Goal: Information Seeking & Learning: Learn about a topic

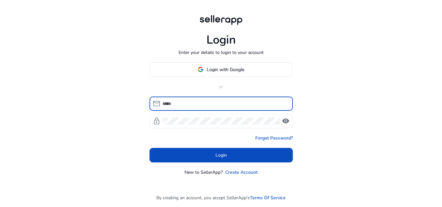
type input "**********"
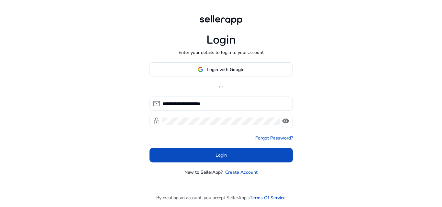
click at [287, 120] on span "visibility" at bounding box center [286, 121] width 8 height 8
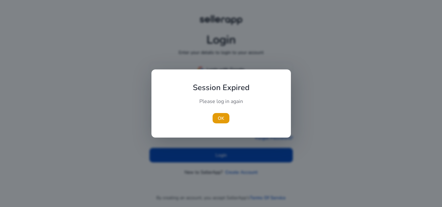
click at [225, 156] on div at bounding box center [221, 103] width 442 height 207
click at [223, 116] on span "OK" at bounding box center [221, 118] width 6 height 7
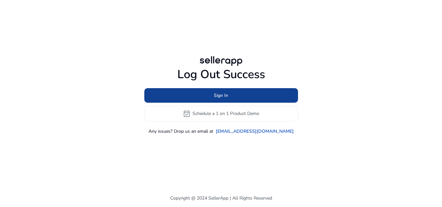
click at [227, 94] on span "Sign In" at bounding box center [221, 95] width 14 height 7
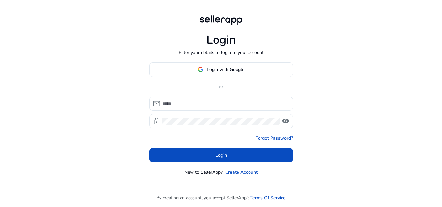
type input "**********"
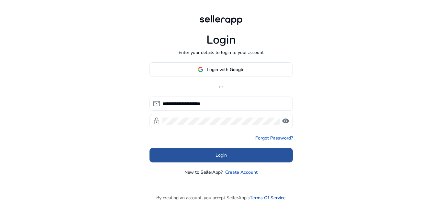
click at [213, 154] on span at bounding box center [221, 156] width 143 height 16
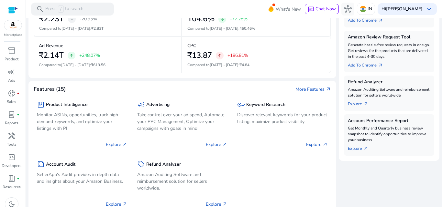
scroll to position [214, 0]
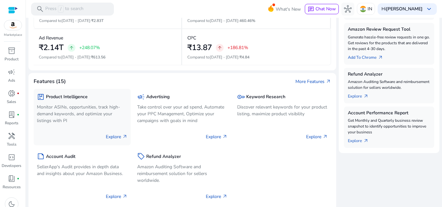
click at [116, 140] on p "Explore arrow_outward" at bounding box center [117, 137] width 22 height 7
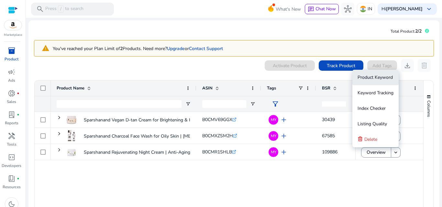
click at [381, 79] on span "Product Keyword" at bounding box center [375, 77] width 35 height 6
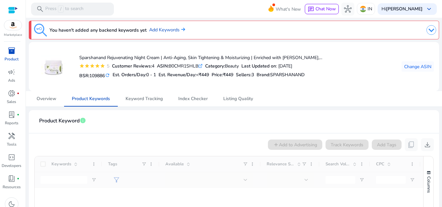
drag, startPoint x: 439, startPoint y: 61, endPoint x: 438, endPoint y: 102, distance: 41.1
click at [438, 102] on mat-sidenav-content "search Press / to search What's New chat Chat Now hub IN Hi Divya Bhatia keyboa…" at bounding box center [234, 103] width 416 height 207
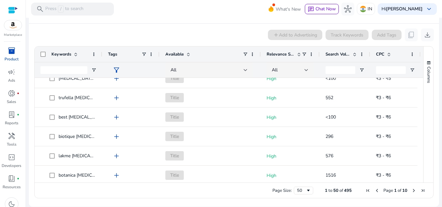
scroll to position [500, 0]
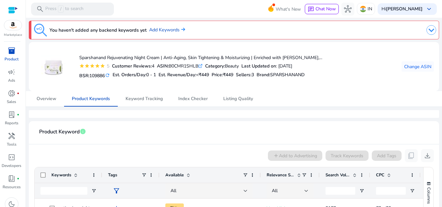
scroll to position [121, 0]
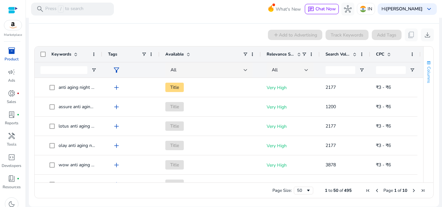
click at [424, 87] on button "Columns" at bounding box center [429, 71] width 10 height 35
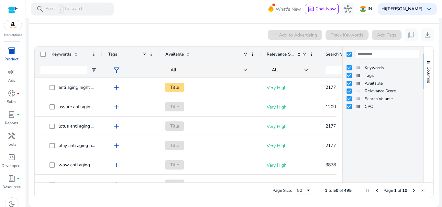
click at [435, 95] on ag-grid-angular "1 to 50 of 495. Page 1 of 10 Drag here to set row groups Drag here to set colum…" at bounding box center [234, 122] width 410 height 159
click at [434, 64] on ag-grid-angular "1 to 50 of 495. Page 1 of 10 Drag here to set row groups Drag here to set colum…" at bounding box center [234, 122] width 410 height 159
click at [435, 167] on ag-grid-angular "1 to 50 of 495. Page 1 of 10 Drag here to set row groups Drag here to set colum…" at bounding box center [234, 122] width 410 height 159
click at [210, 21] on mat-card-header "Product Keyword info" at bounding box center [234, 15] width 400 height 18
click at [279, 55] on span "Relevance Score" at bounding box center [281, 54] width 28 height 6
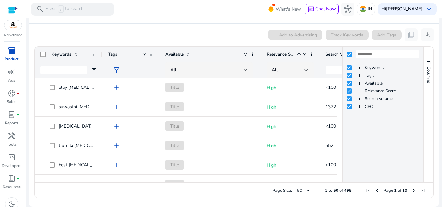
click at [242, 26] on app-product-keyword-grid "add Add to Advertising Track Keywords Add Tags content_copy download Press ENTE…" at bounding box center [234, 113] width 400 height 178
click at [427, 62] on span "button" at bounding box center [428, 63] width 5 height 5
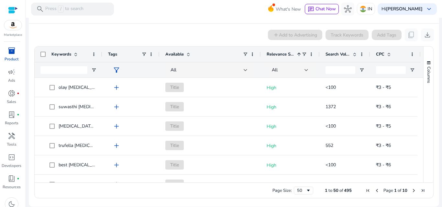
click at [433, 50] on ag-grid-angular "Press ENTER to sort. Press ALT DOWN to open column menu. Press CTRL ENTER to op…" at bounding box center [234, 122] width 410 height 159
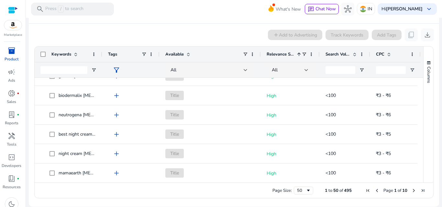
scroll to position [270, 0]
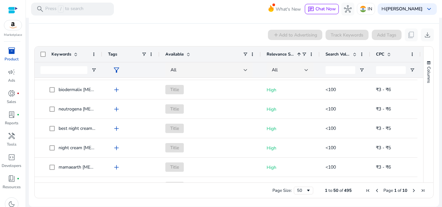
drag, startPoint x: 422, startPoint y: 114, endPoint x: 420, endPoint y: 104, distance: 10.1
click at [420, 104] on div "Keywords Tags Available 1" at bounding box center [234, 115] width 399 height 136
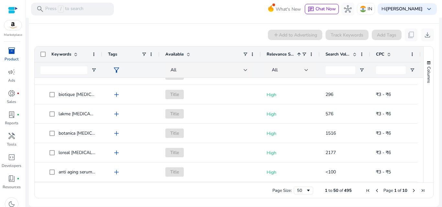
scroll to position [81, 0]
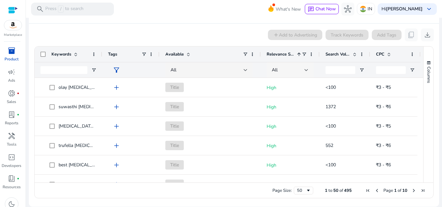
click at [306, 70] on div at bounding box center [307, 70] width 4 height 3
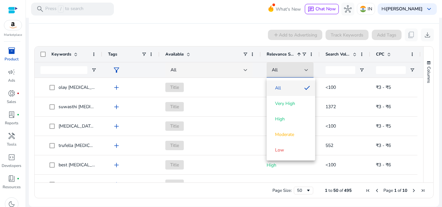
click at [434, 47] on div at bounding box center [221, 103] width 442 height 207
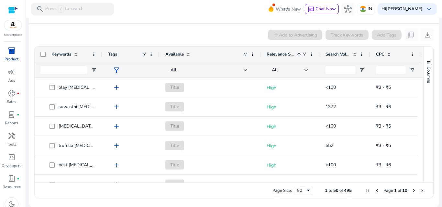
click at [299, 54] on span at bounding box center [298, 54] width 5 height 5
click at [152, 54] on span at bounding box center [151, 54] width 5 height 5
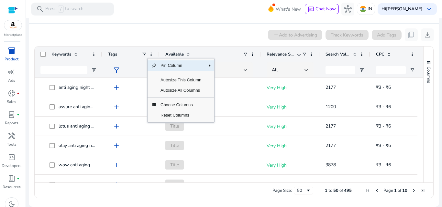
click at [131, 31] on div "add Add to Advertising Track Keywords Add Tags content_copy download" at bounding box center [234, 34] width 400 height 13
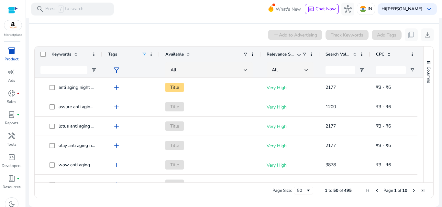
click at [144, 54] on span at bounding box center [143, 54] width 5 height 5
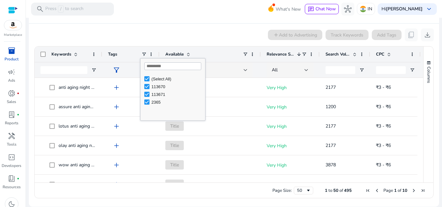
click at [133, 32] on div "add Add to Advertising Track Keywords Add Tags content_copy download" at bounding box center [234, 34] width 400 height 13
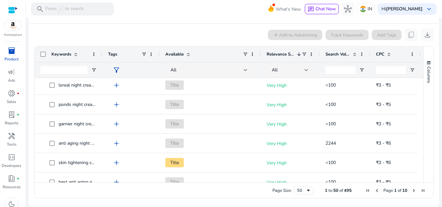
click at [181, 55] on span "Available" at bounding box center [174, 54] width 18 height 6
drag, startPoint x: 417, startPoint y: 110, endPoint x: 417, endPoint y: 99, distance: 11.0
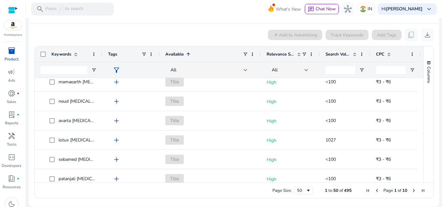
drag, startPoint x: 421, startPoint y: 162, endPoint x: 421, endPoint y: 167, distance: 4.9
click at [423, 167] on div "Columns Keywords Column Labels Drag here to set column labels" at bounding box center [428, 115] width 10 height 136
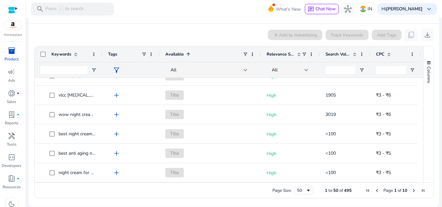
click at [411, 190] on span "Next Page" at bounding box center [413, 190] width 5 height 5
click at [412, 190] on span "Next Page" at bounding box center [413, 190] width 5 height 5
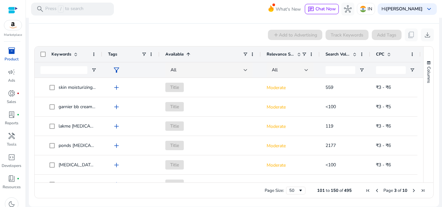
click at [412, 190] on span "Next Page" at bounding box center [413, 190] width 5 height 5
click at [375, 191] on span "Previous Page" at bounding box center [376, 190] width 5 height 5
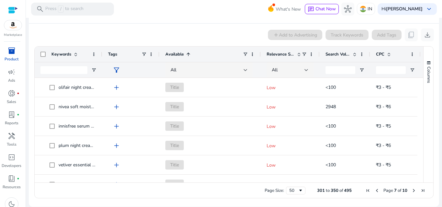
click at [375, 191] on span "Previous Page" at bounding box center [376, 190] width 5 height 5
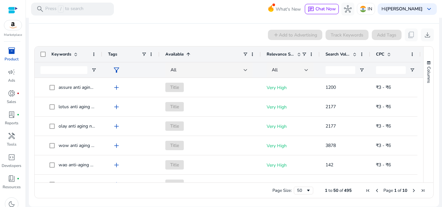
click at [375, 191] on span "Previous Page" at bounding box center [376, 190] width 5 height 5
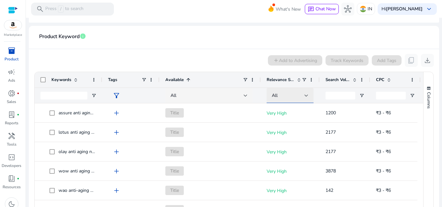
click at [306, 94] on div at bounding box center [307, 95] width 4 height 3
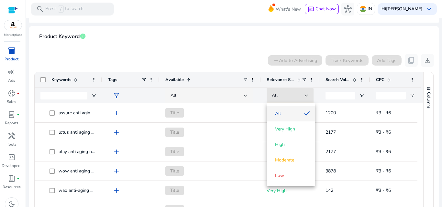
click at [295, 78] on div at bounding box center [221, 103] width 442 height 207
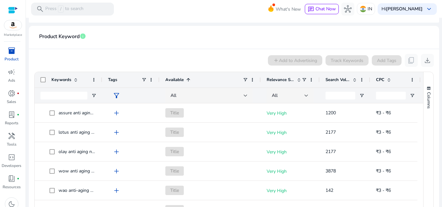
drag, startPoint x: 421, startPoint y: 108, endPoint x: 422, endPoint y: 119, distance: 11.1
click at [423, 120] on div "Columns Keywords Column Labels Drag here to set column labels" at bounding box center [428, 140] width 10 height 136
drag, startPoint x: 421, startPoint y: 106, endPoint x: 442, endPoint y: 96, distance: 23.0
click at [423, 95] on div "Columns Keywords Column Labels Drag here to set column labels" at bounding box center [428, 140] width 10 height 136
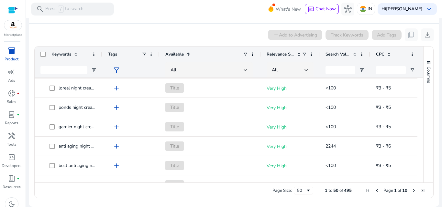
scroll to position [267, 0]
click at [306, 70] on div at bounding box center [307, 70] width 4 height 3
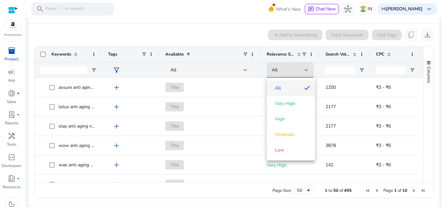
click at [307, 70] on div at bounding box center [221, 103] width 442 height 207
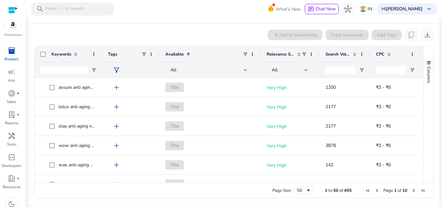
click at [300, 52] on span at bounding box center [298, 54] width 5 height 5
click at [0, 0] on span at bounding box center [0, 0] width 0 height 0
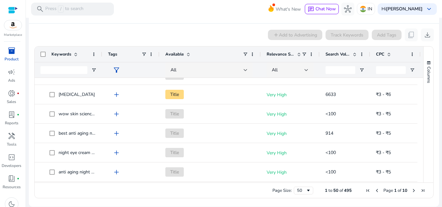
scroll to position [135, 0]
